Goal: Book appointment/travel/reservation

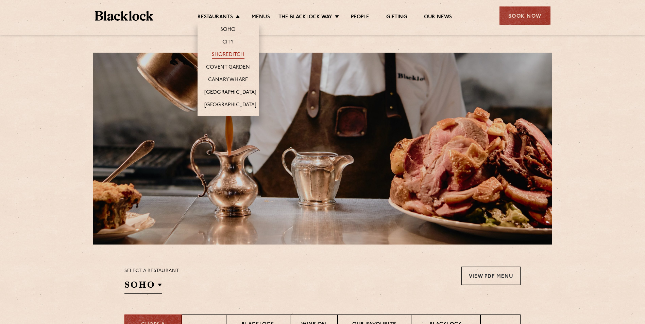
click at [223, 53] on link "Shoreditch" at bounding box center [228, 55] width 33 height 7
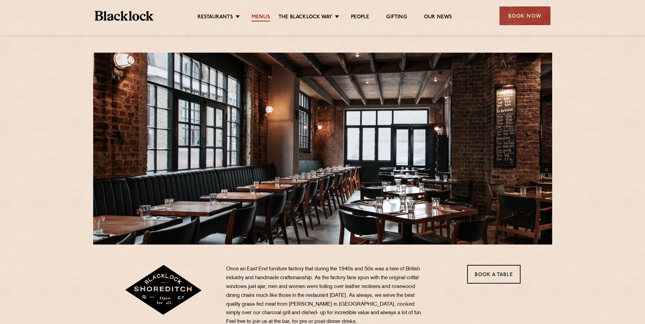
click at [259, 17] on link "Menus" at bounding box center [261, 17] width 18 height 7
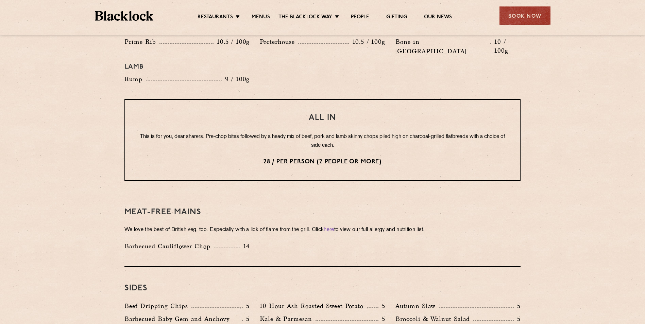
scroll to position [816, 0]
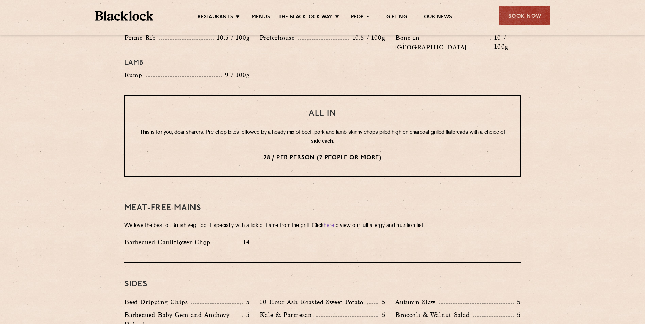
click at [443, 128] on p "This is for you, dear sharers. Pre-chop bites followed by a heady mix of beef, …" at bounding box center [322, 137] width 367 height 18
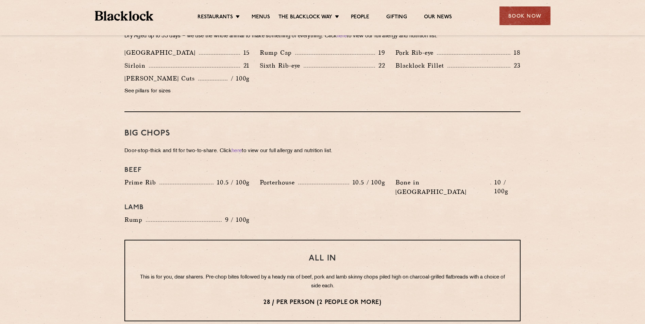
scroll to position [714, 0]
